Goal: Task Accomplishment & Management: Manage account settings

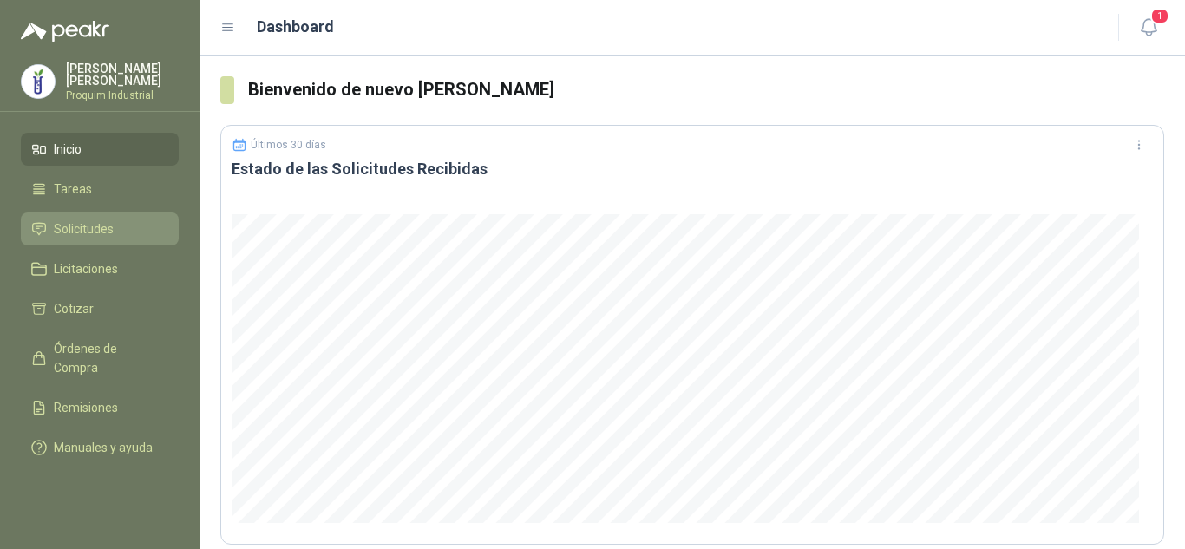
click at [129, 225] on li "Solicitudes" at bounding box center [99, 228] width 137 height 19
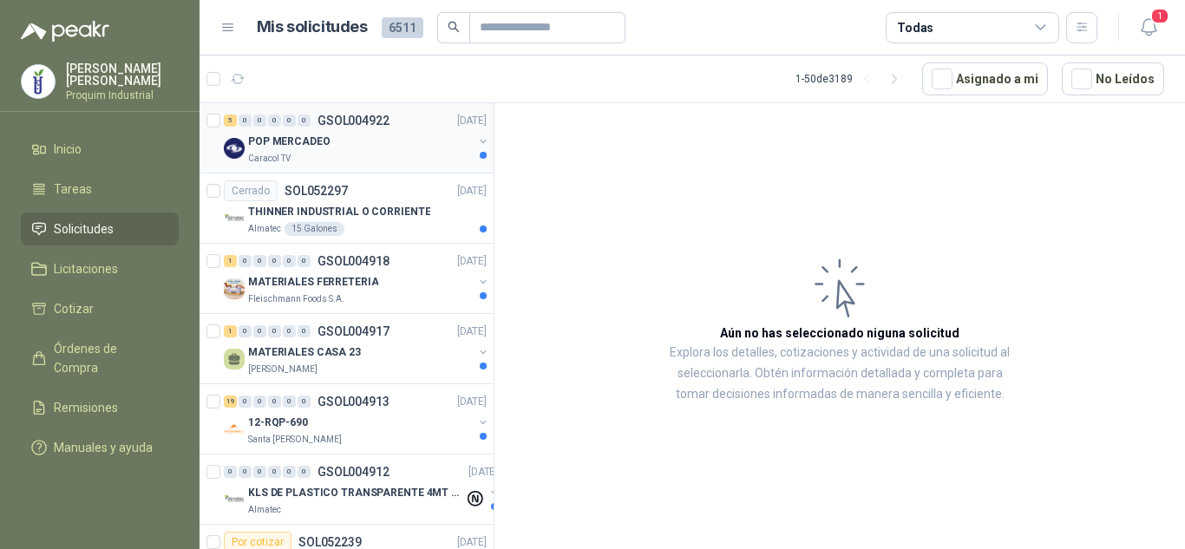
click at [364, 142] on div "POP MERCADEO" at bounding box center [360, 141] width 225 height 21
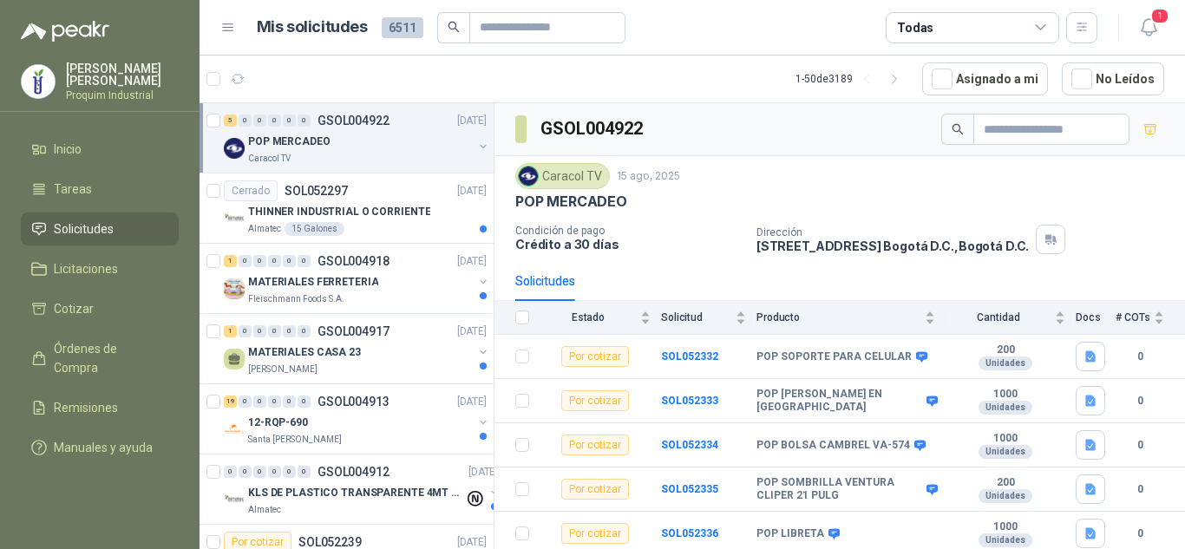
scroll to position [1, 0]
click at [1085, 354] on icon "button" at bounding box center [1090, 355] width 10 height 11
click at [983, 324] on button "POP SOPORTE PARA CELULAR.docx" at bounding box center [975, 318] width 209 height 18
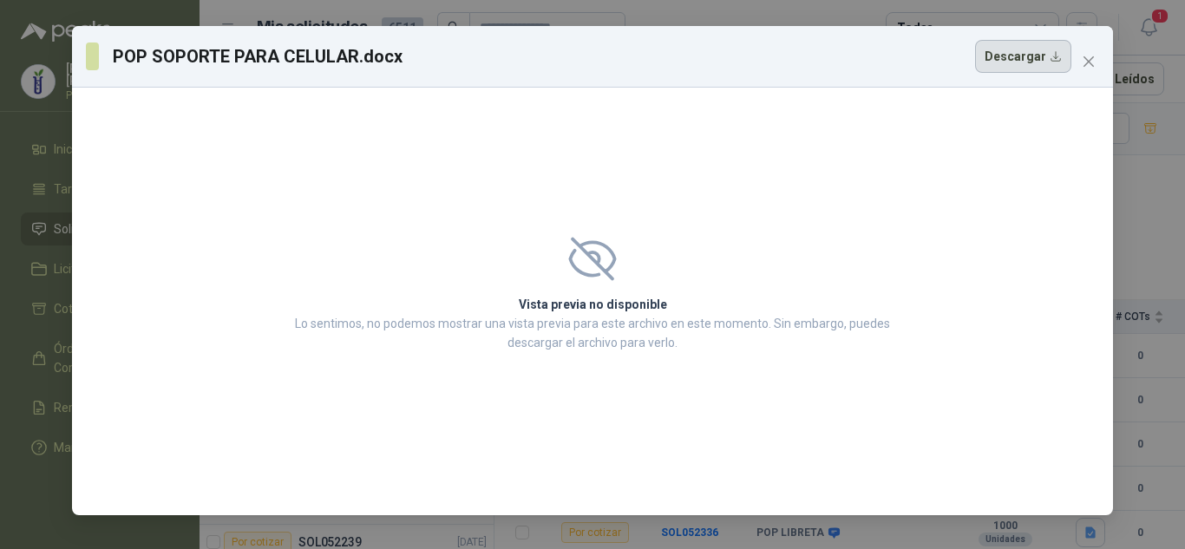
click at [1071, 68] on button "Descargar" at bounding box center [1023, 56] width 96 height 33
click at [1076, 60] on span "Close" at bounding box center [1089, 62] width 28 height 14
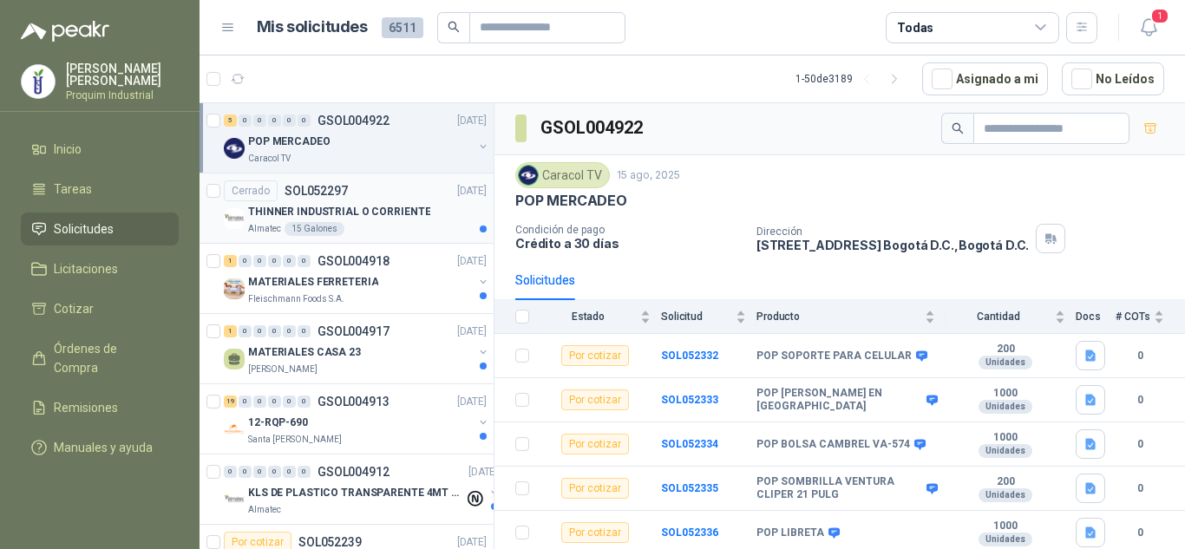
click at [386, 222] on div "Almatec 15 Galones" at bounding box center [367, 229] width 239 height 14
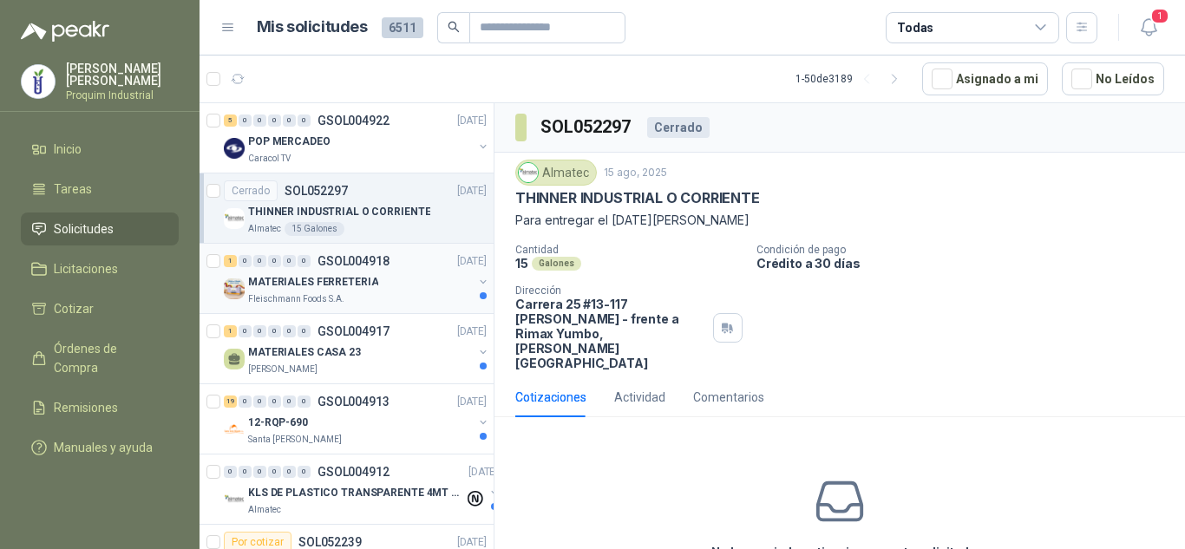
click at [415, 306] on div "1 0 0 0 0 0 GSOL004918 [DATE] MATERIALES FERRETERIA [PERSON_NAME] Foods S.A." at bounding box center [347, 279] width 294 height 70
click at [409, 258] on div "1 0 0 0 0 0 GSOL004918 [DATE]" at bounding box center [357, 261] width 266 height 21
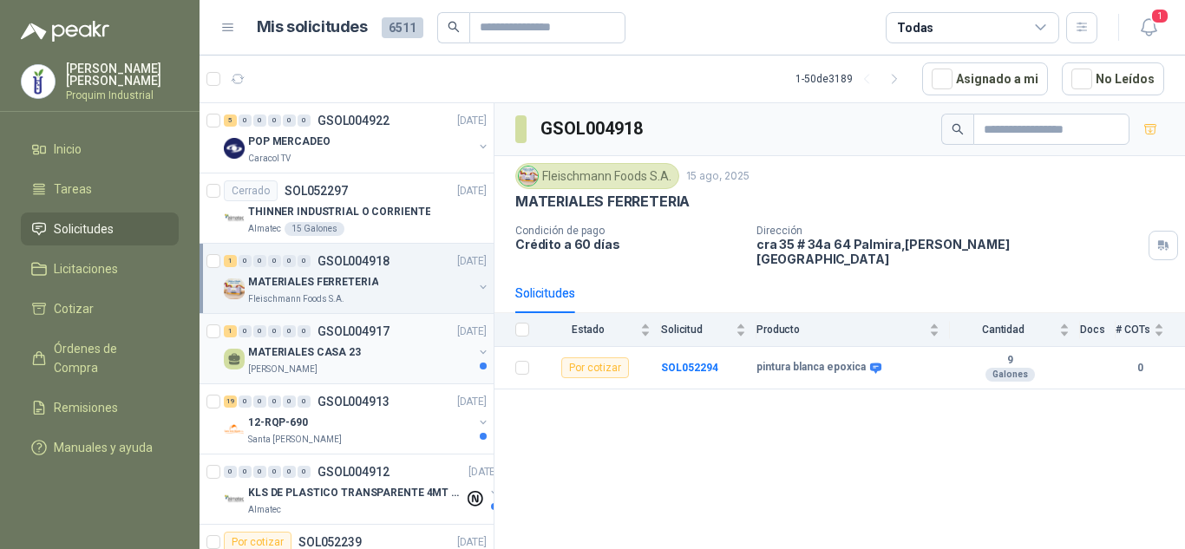
click at [357, 355] on div "MATERIALES CASA 23" at bounding box center [360, 352] width 225 height 21
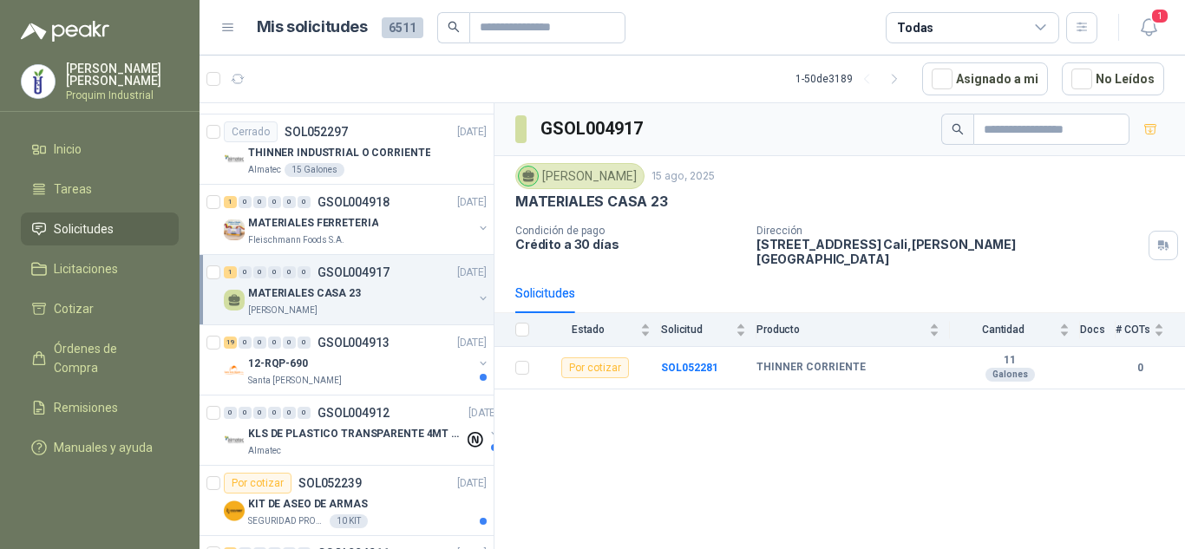
scroll to position [87, 0]
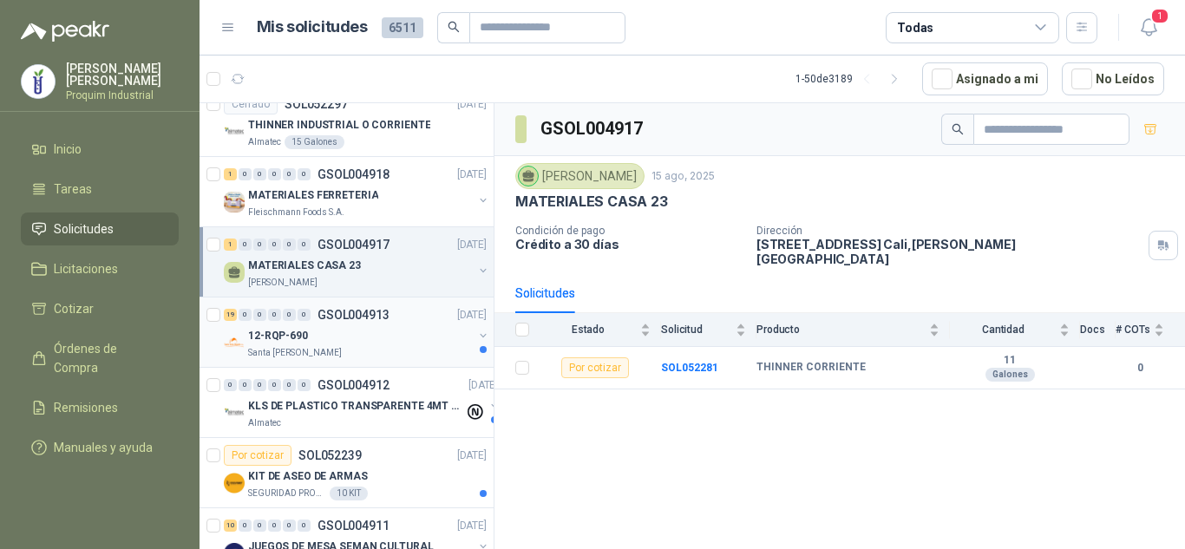
click at [365, 324] on div "19 0 0 0 0 0 GSOL004913 [DATE]" at bounding box center [357, 315] width 266 height 21
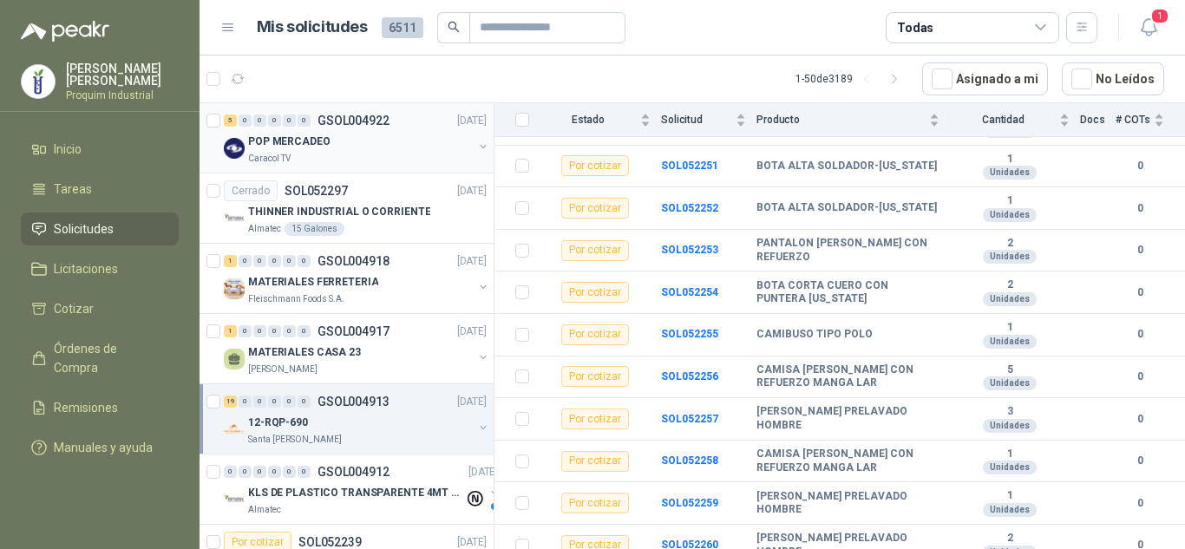
click at [364, 151] on div "POP MERCADEO" at bounding box center [360, 141] width 225 height 21
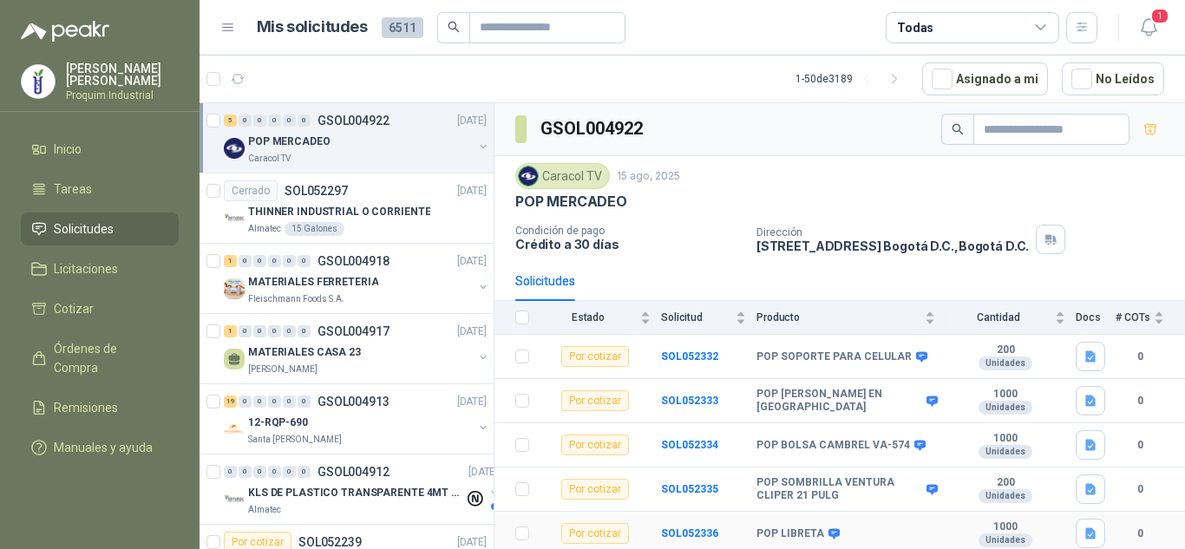
click at [852, 548] on html "[PERSON_NAME] Proquim Industrial Inicio Tareas Solicitudes Licitaciones Cotizar…" at bounding box center [592, 274] width 1185 height 549
click at [395, 280] on div "MATERIALES FERRETERIA" at bounding box center [360, 282] width 225 height 21
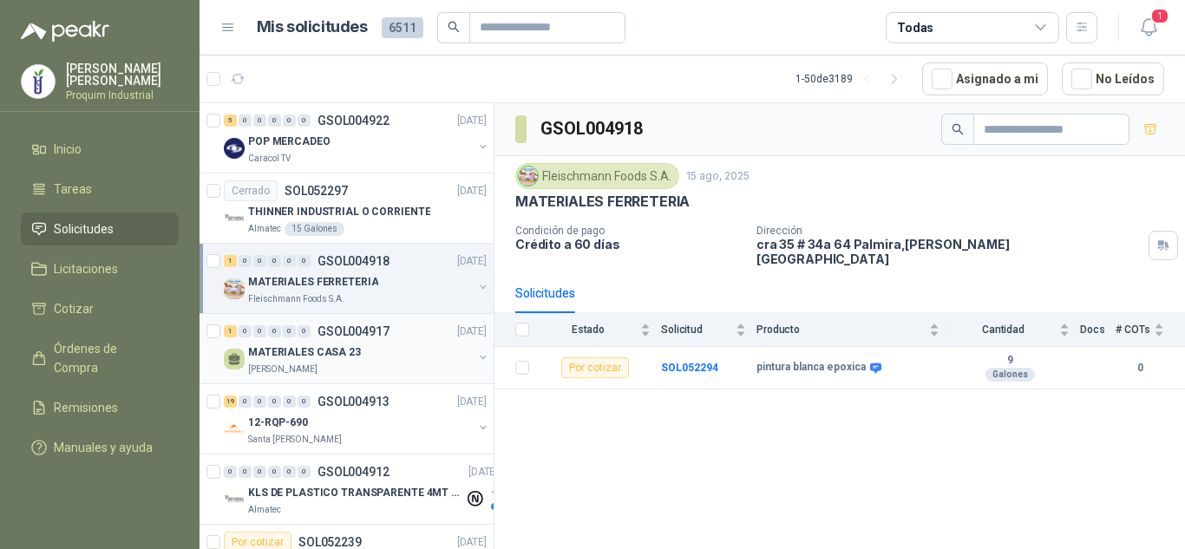
click at [374, 363] on div "[PERSON_NAME]" at bounding box center [360, 370] width 225 height 14
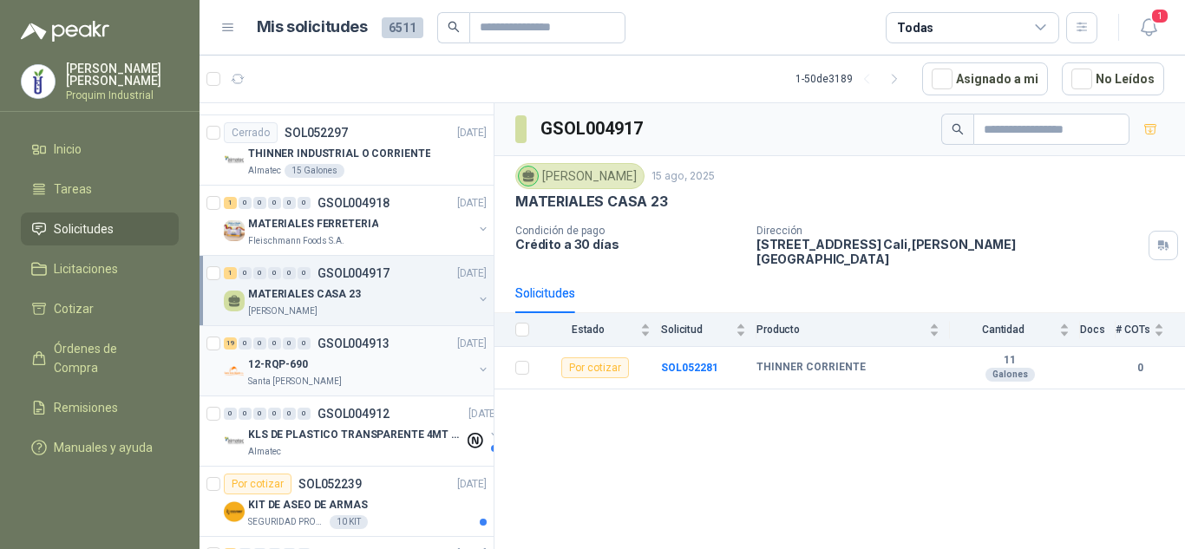
scroll to position [87, 0]
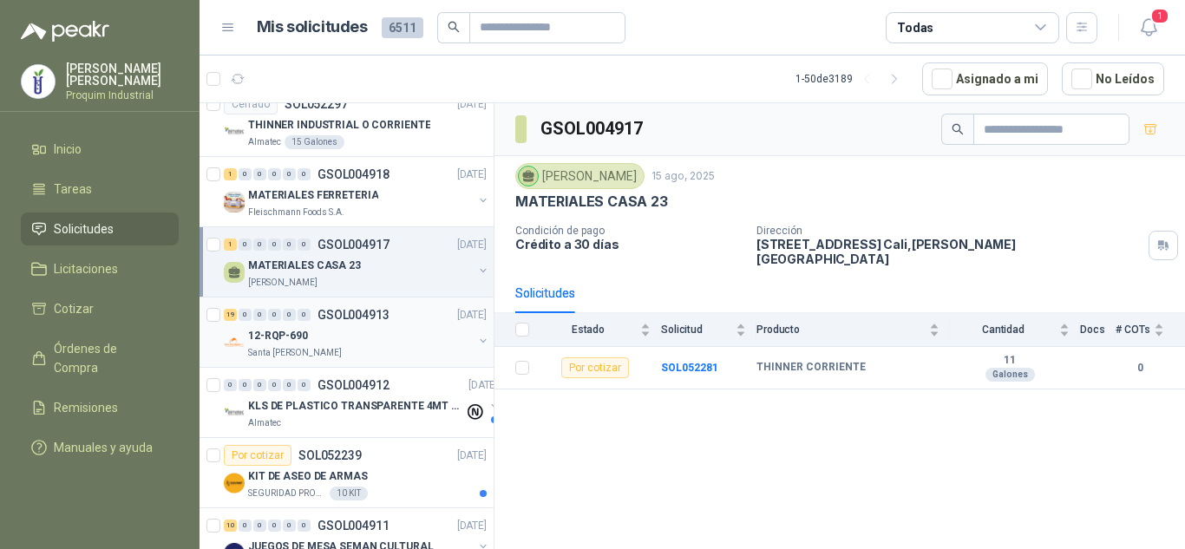
click at [384, 348] on div "Santa [PERSON_NAME]" at bounding box center [360, 353] width 225 height 14
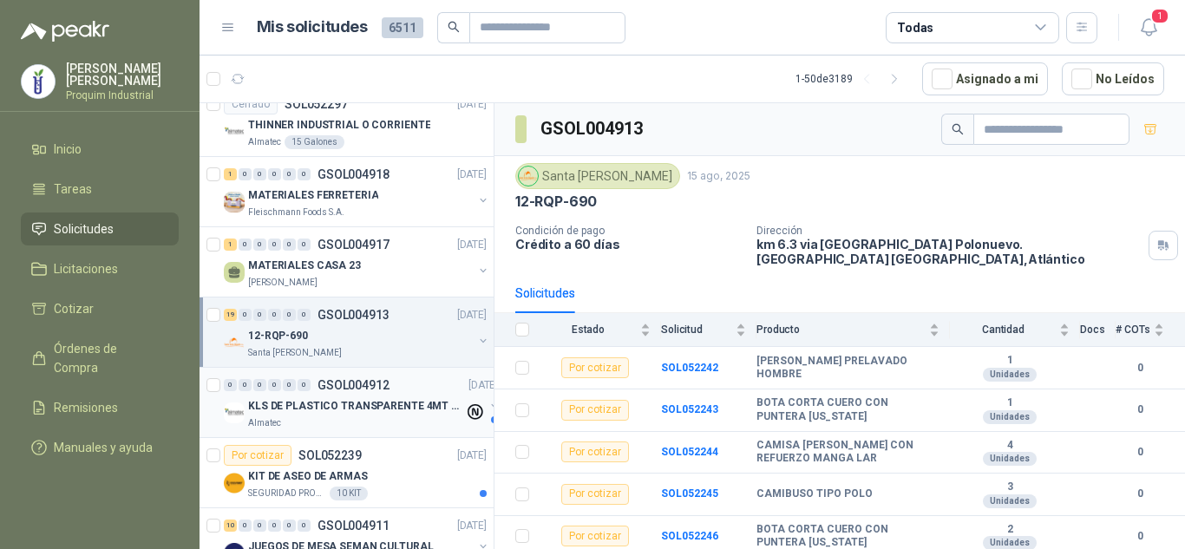
click at [376, 408] on p "KLS DE PLASTICO TRANSPARENTE 4MT CAL 4 Y CINTA TRA" at bounding box center [356, 406] width 216 height 16
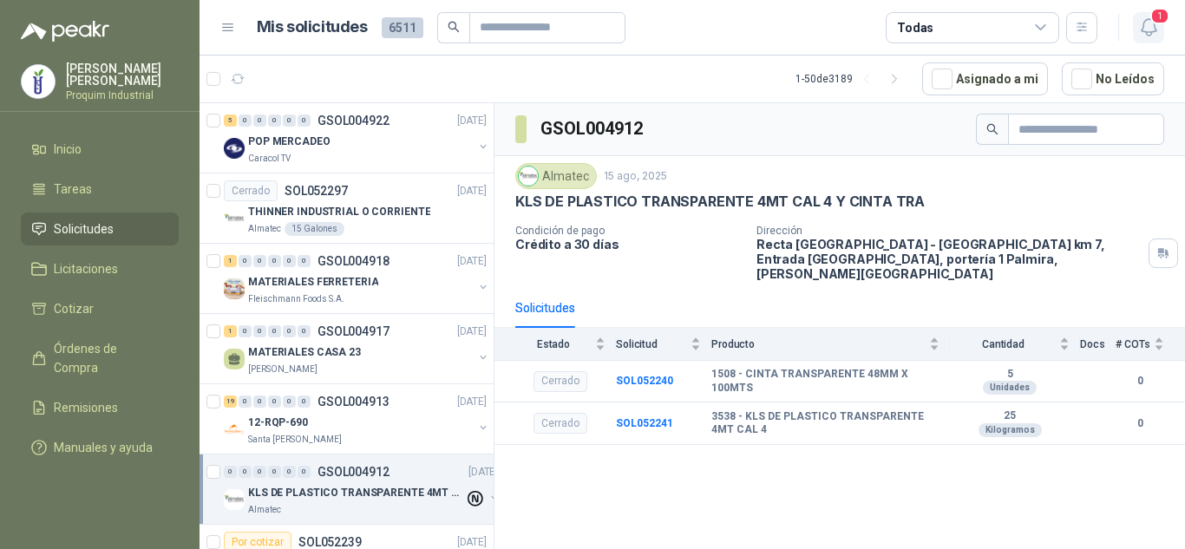
click at [1150, 23] on icon "button" at bounding box center [1149, 27] width 22 height 22
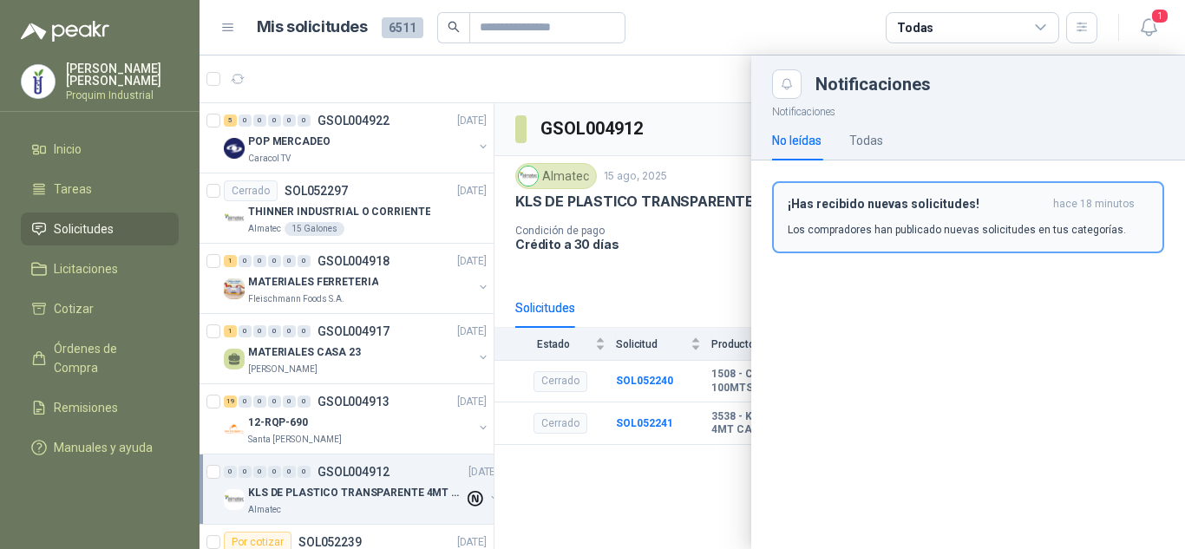
click at [991, 195] on button "¡Has recibido nuevas solicitudes! hace 18 minutos Los compradores han publicado…" at bounding box center [968, 217] width 392 height 72
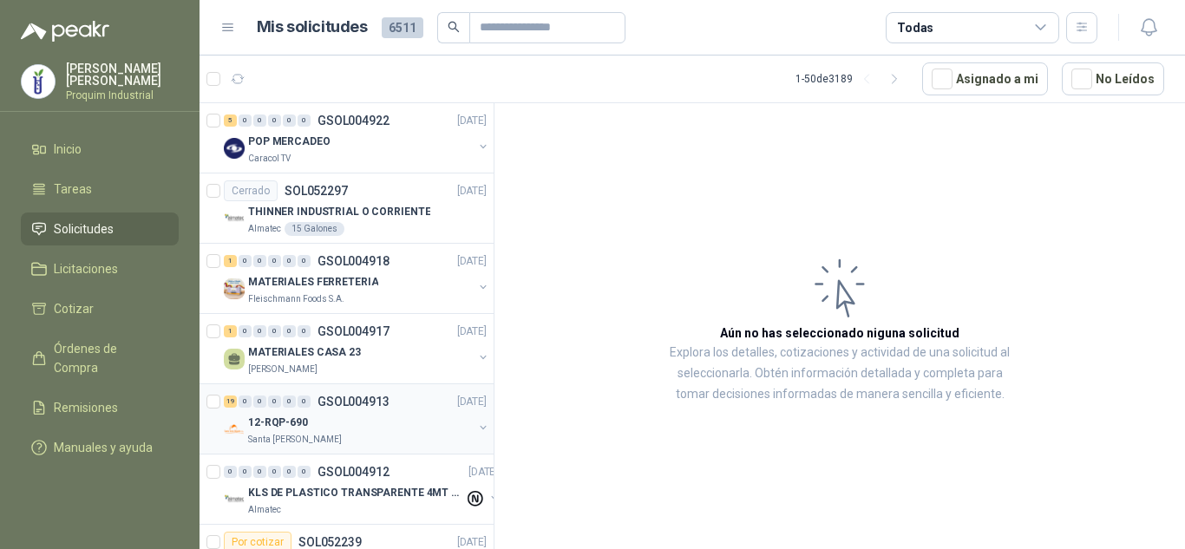
click at [334, 412] on div "12-RQP-690" at bounding box center [360, 422] width 225 height 21
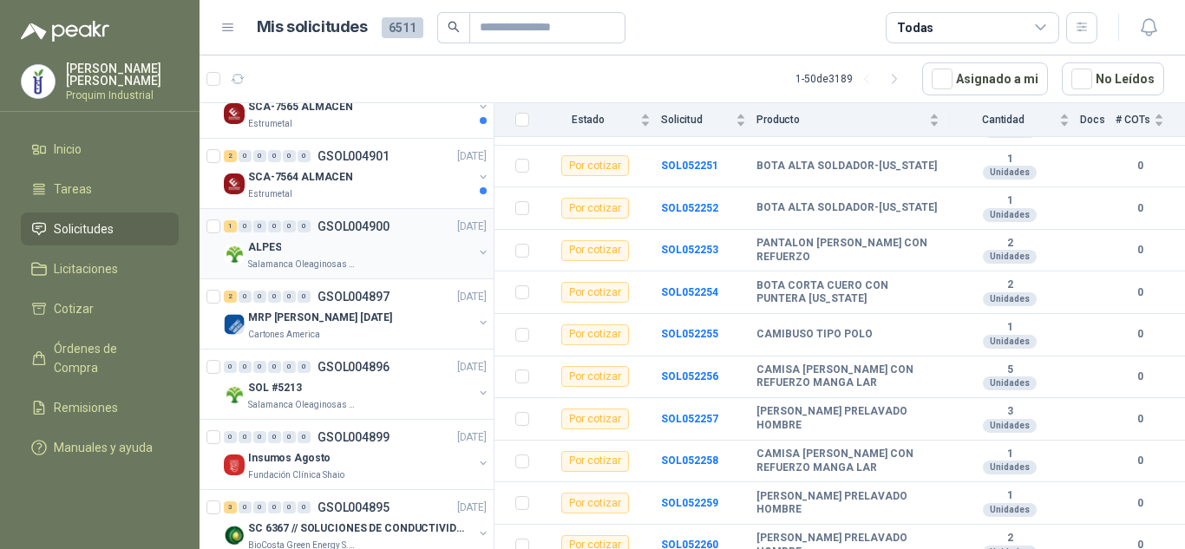
scroll to position [1215, 0]
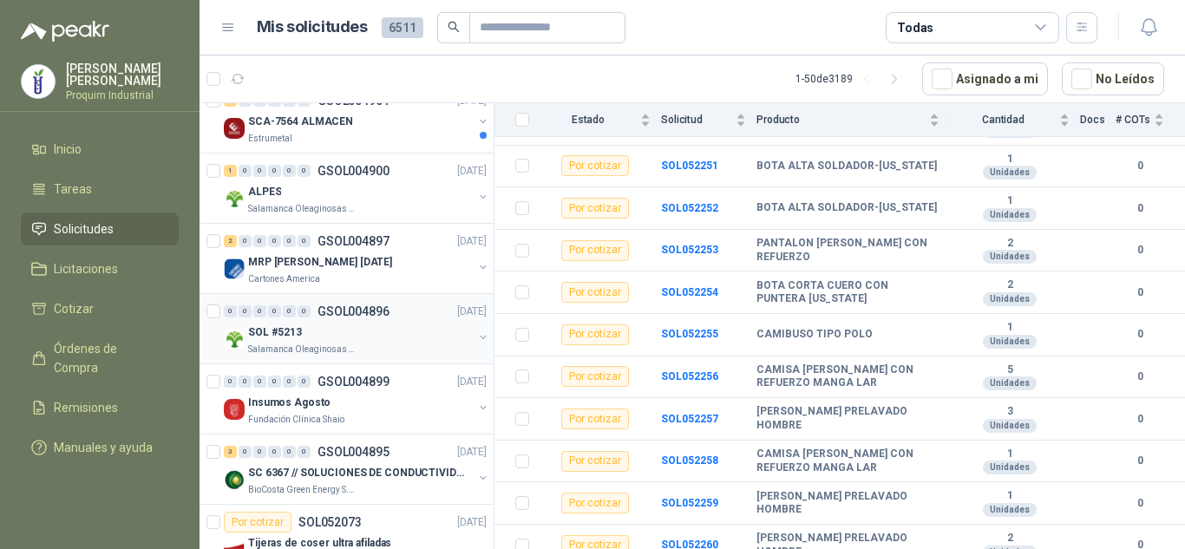
click at [416, 328] on div "SOL #5213" at bounding box center [360, 332] width 225 height 21
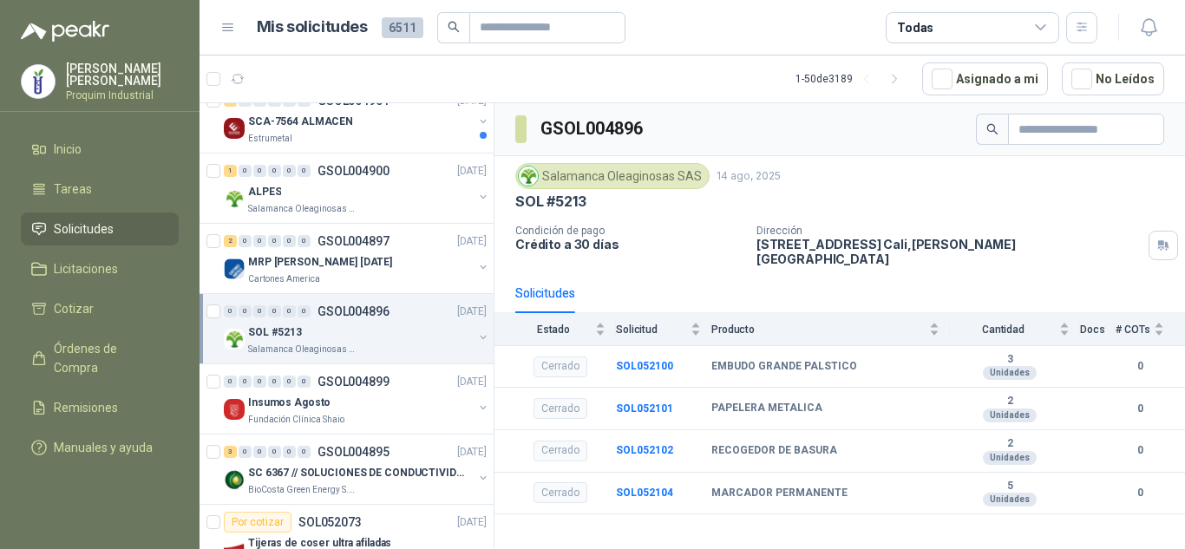
click at [341, 76] on article "1 - 50 de 3189 Asignado a mi No Leídos" at bounding box center [693, 79] width 986 height 47
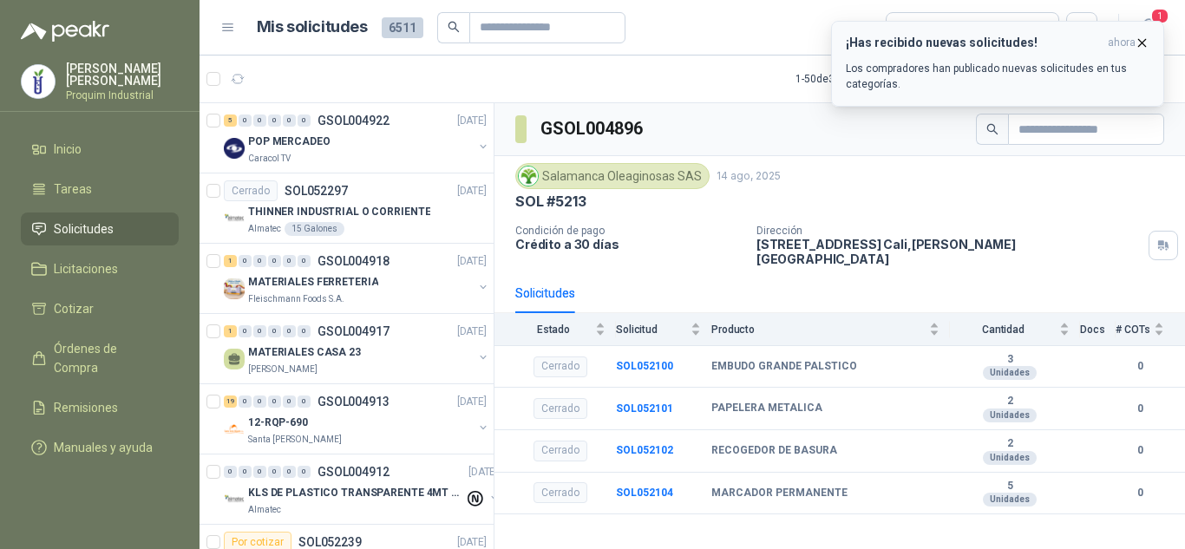
click at [1141, 41] on icon "button" at bounding box center [1142, 42] width 7 height 7
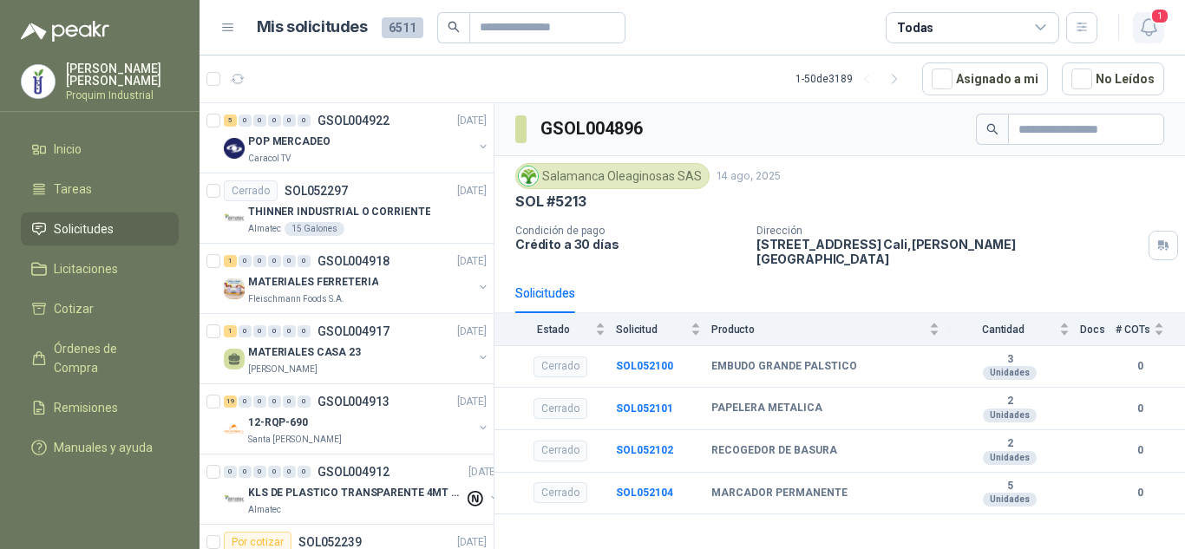
click at [1149, 23] on icon "button" at bounding box center [1149, 27] width 22 height 22
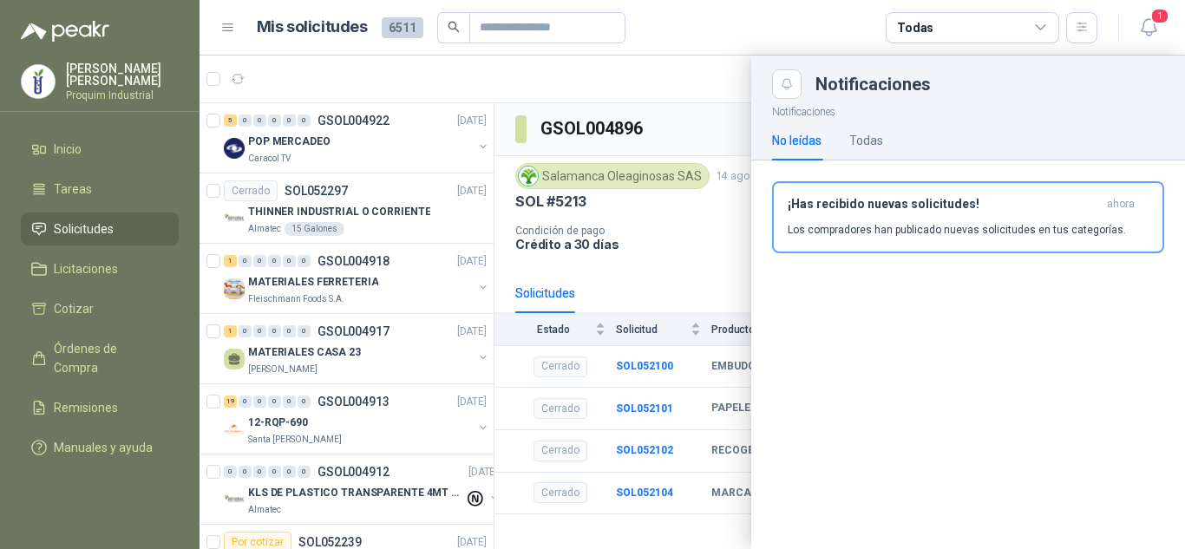
click at [726, 53] on header "Mis solicitudes 6511 Todas 1" at bounding box center [693, 28] width 986 height 56
click at [1135, 200] on header "¡Has recibido nuevas solicitudes! ahora" at bounding box center [968, 204] width 361 height 15
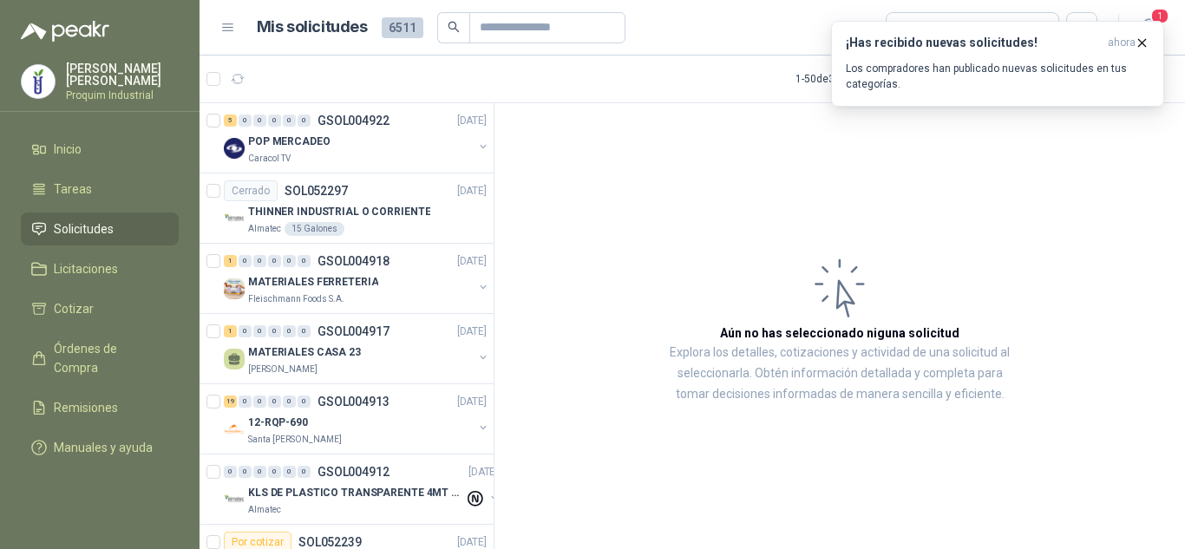
click at [1169, 46] on header "Mis solicitudes 6511 Todas 1" at bounding box center [693, 28] width 986 height 56
click at [1150, 38] on button "¡Has recibido nuevas solicitudes! ahora Los compradores han publicado nuevas so…" at bounding box center [997, 64] width 333 height 86
